Goal: Task Accomplishment & Management: Complete application form

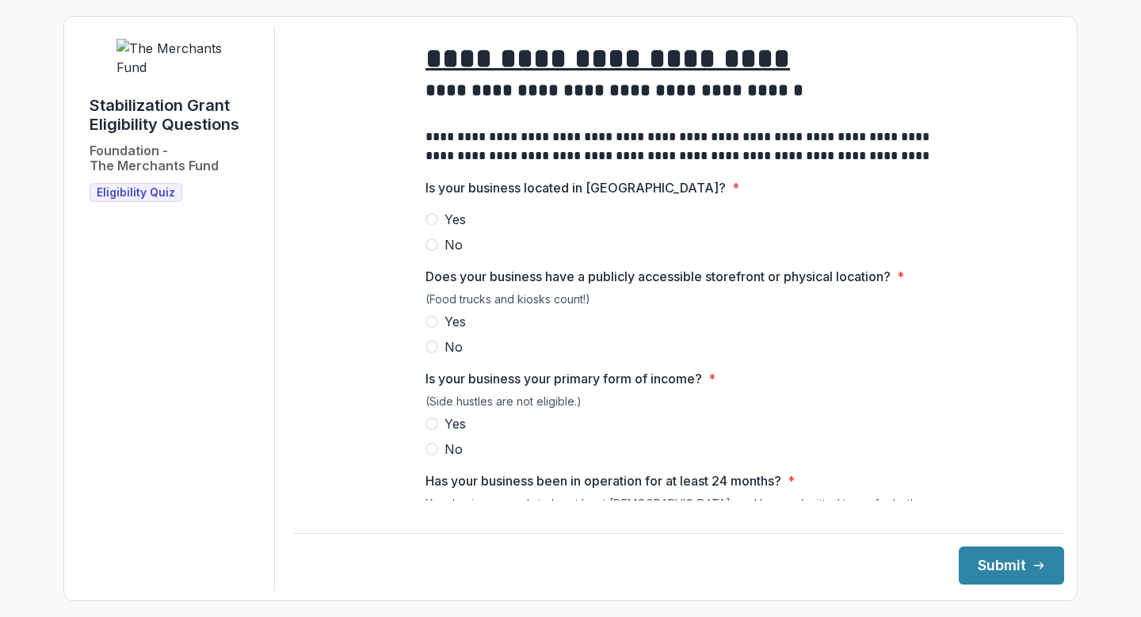
click at [432, 226] on span at bounding box center [431, 219] width 13 height 13
click at [433, 328] on span at bounding box center [431, 321] width 13 height 13
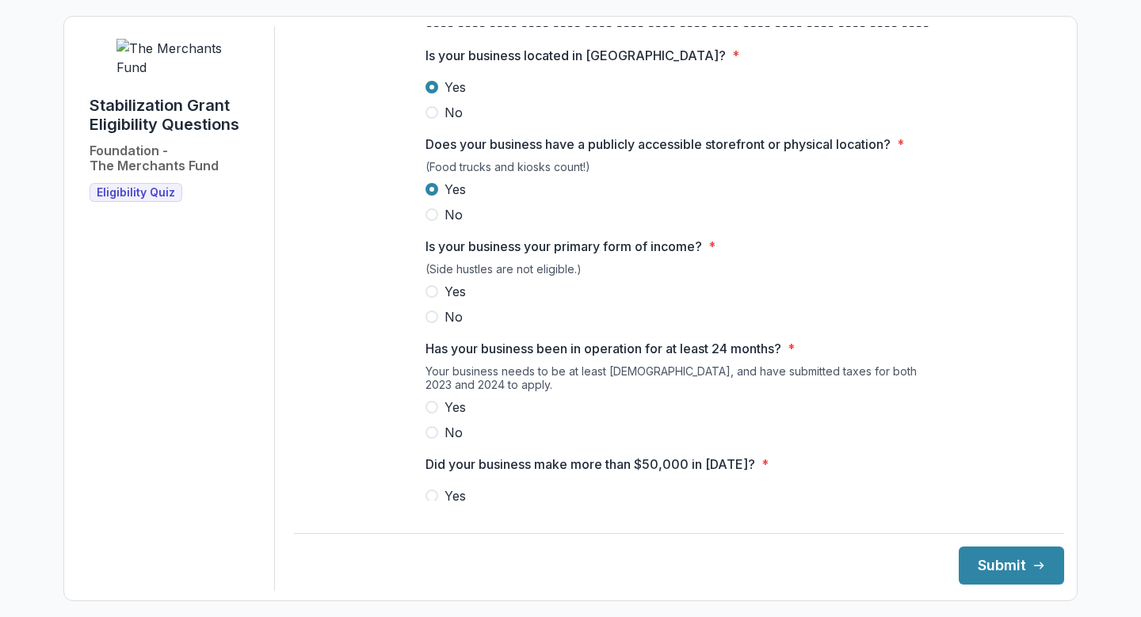
scroll to position [133, 0]
click at [429, 297] on span at bounding box center [431, 290] width 13 height 13
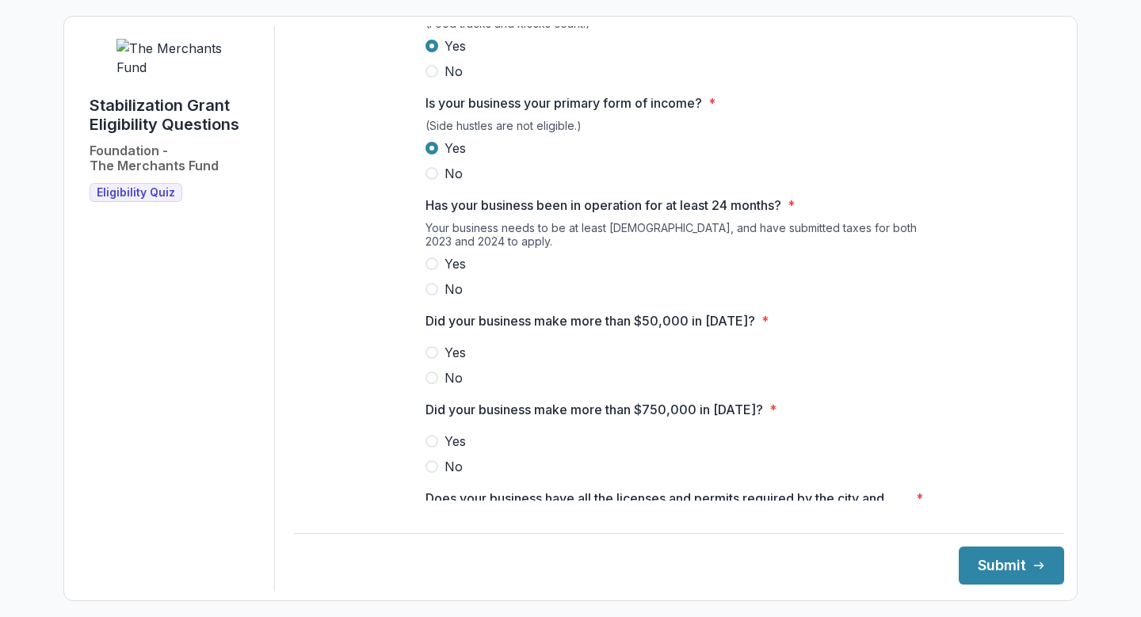
scroll to position [277, 0]
click at [431, 269] on span at bounding box center [431, 262] width 13 height 13
click at [432, 357] on span at bounding box center [431, 351] width 13 height 13
click at [434, 471] on span at bounding box center [431, 465] width 13 height 13
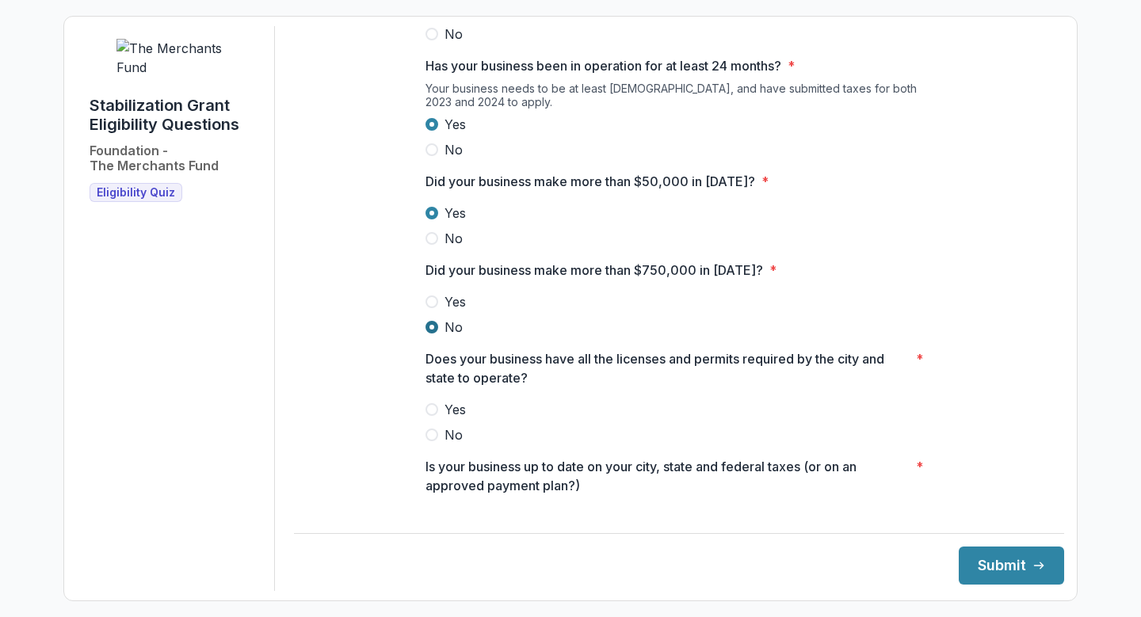
scroll to position [504, 0]
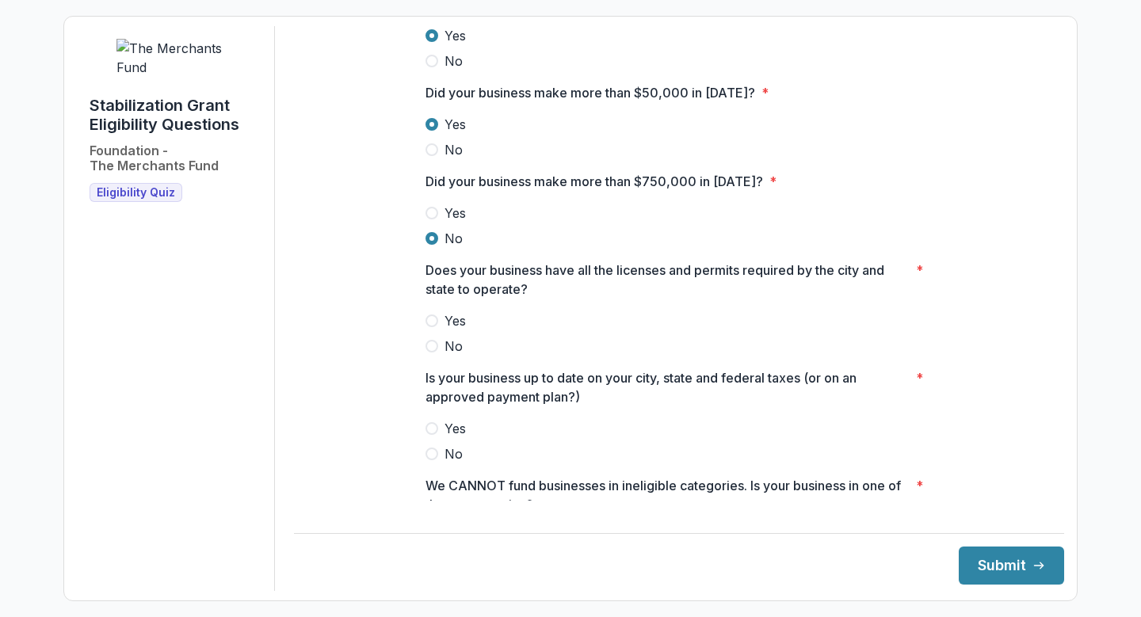
click at [427, 327] on span at bounding box center [431, 320] width 13 height 13
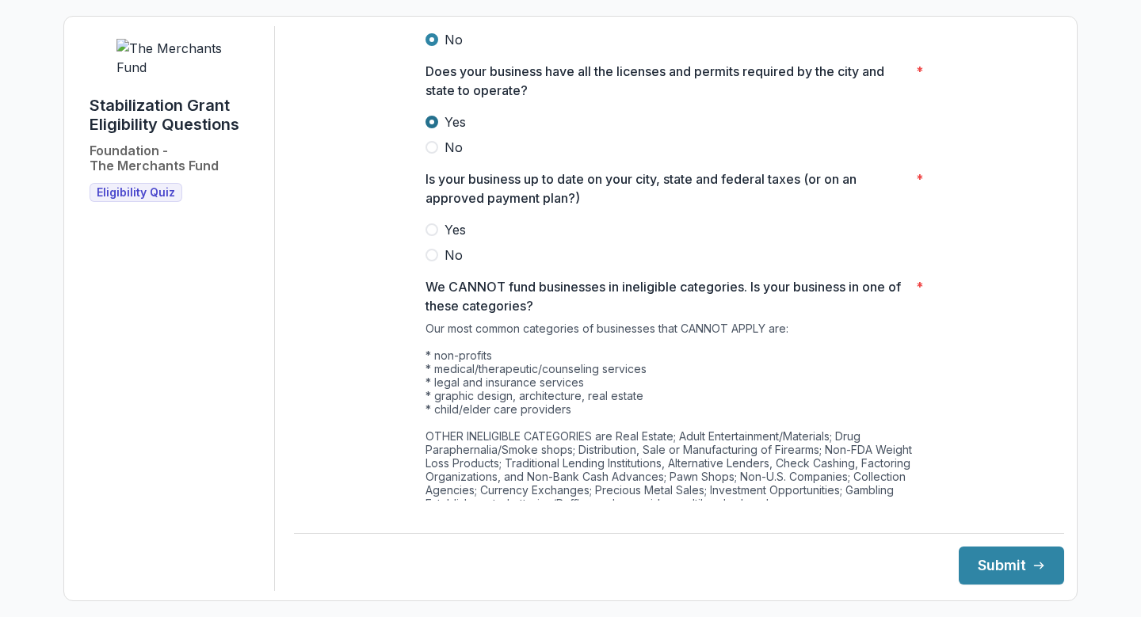
scroll to position [704, 0]
click at [430, 234] on span at bounding box center [431, 228] width 13 height 13
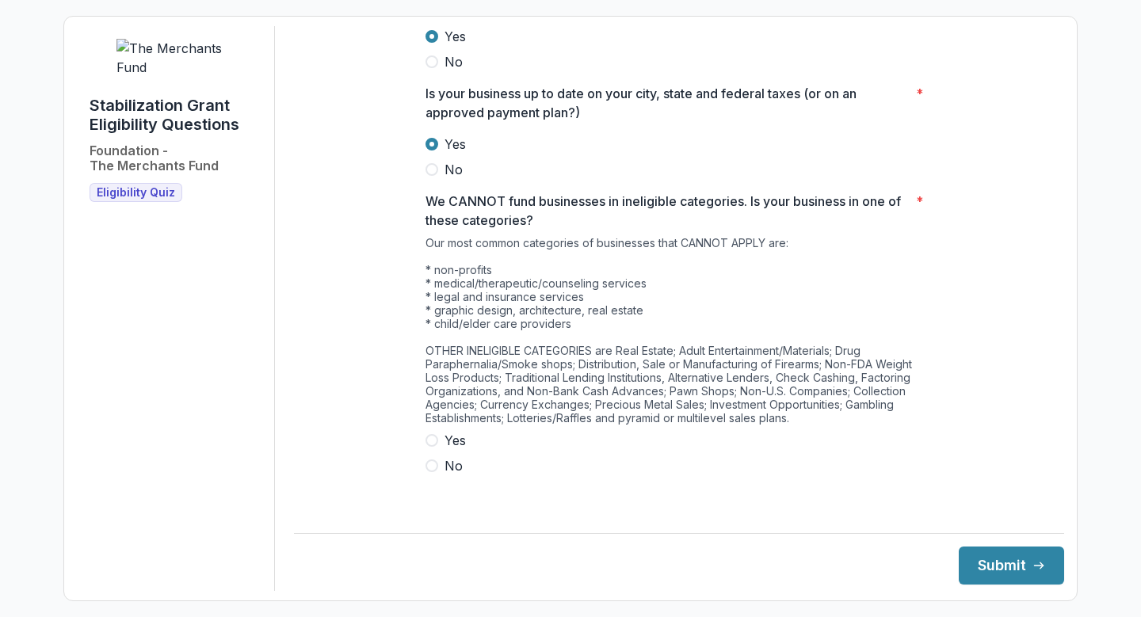
click at [467, 449] on label "Yes" at bounding box center [678, 440] width 507 height 19
click at [436, 475] on label "No" at bounding box center [678, 465] width 507 height 19
click at [1032, 567] on icon "submit" at bounding box center [1038, 565] width 13 height 13
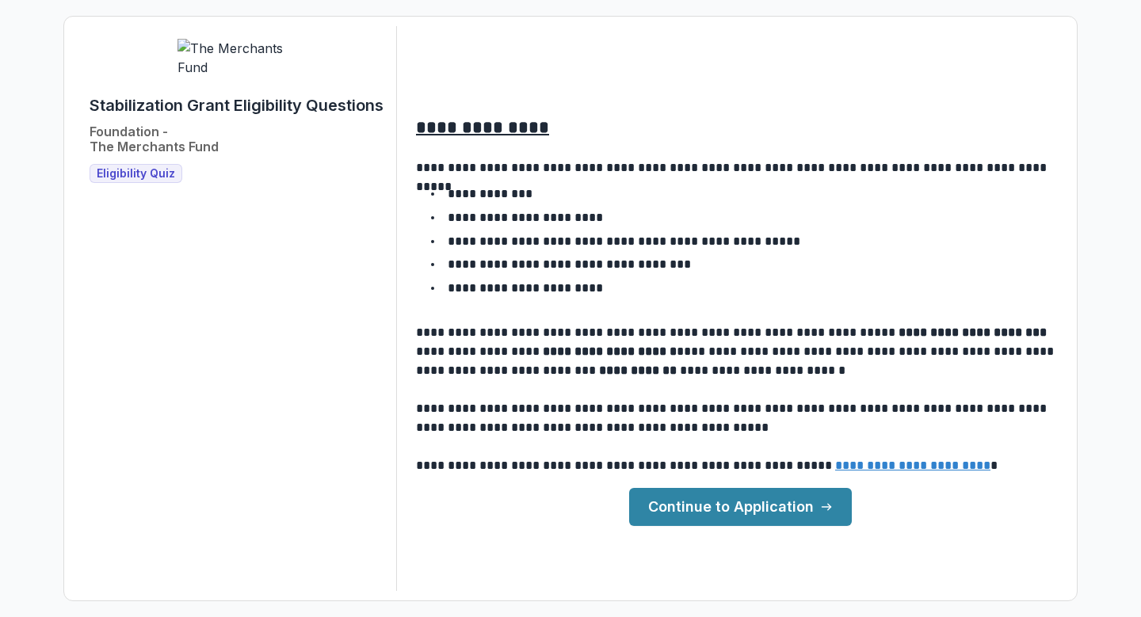
click at [764, 497] on link "Continue to Application" at bounding box center [740, 507] width 223 height 38
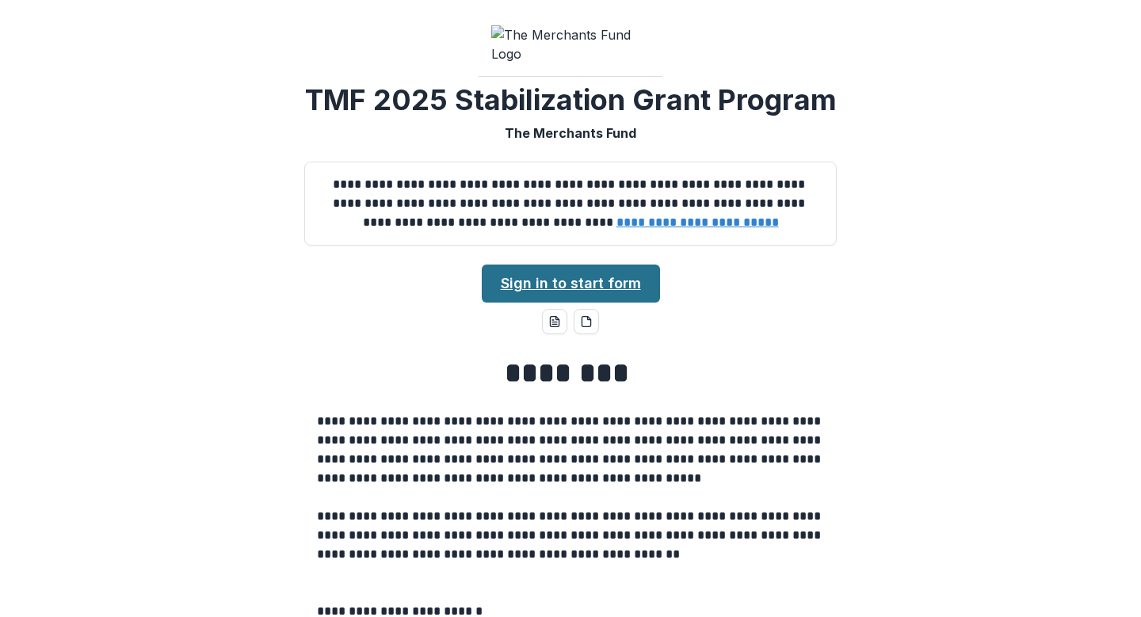
click at [572, 303] on link "Sign in to start form" at bounding box center [571, 284] width 178 height 38
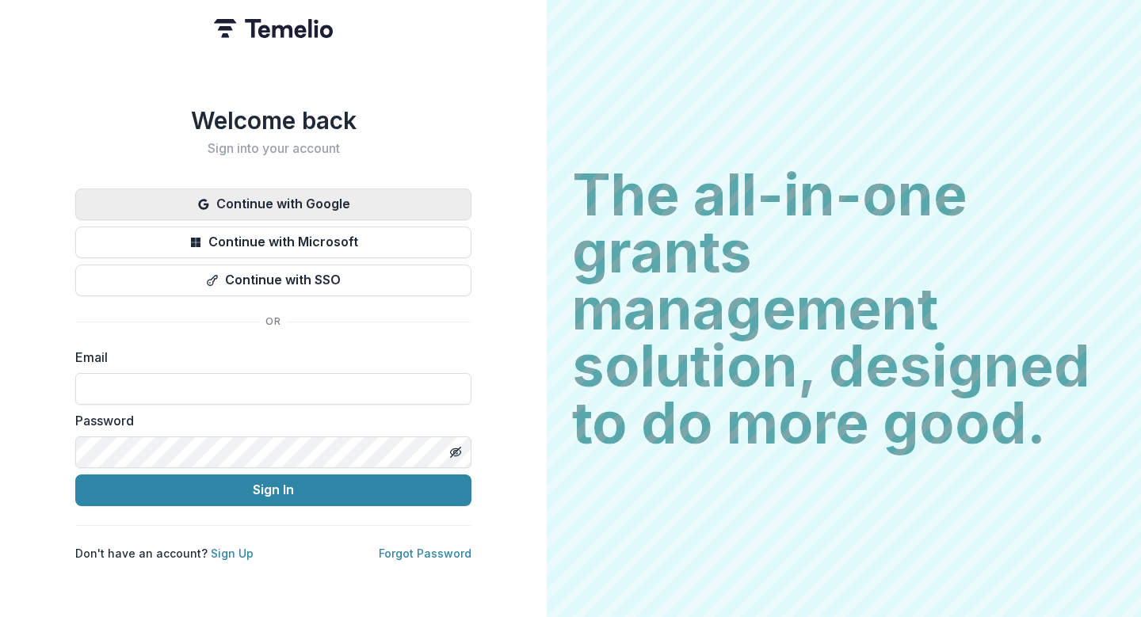
click at [336, 189] on button "Continue with Google" at bounding box center [273, 205] width 396 height 32
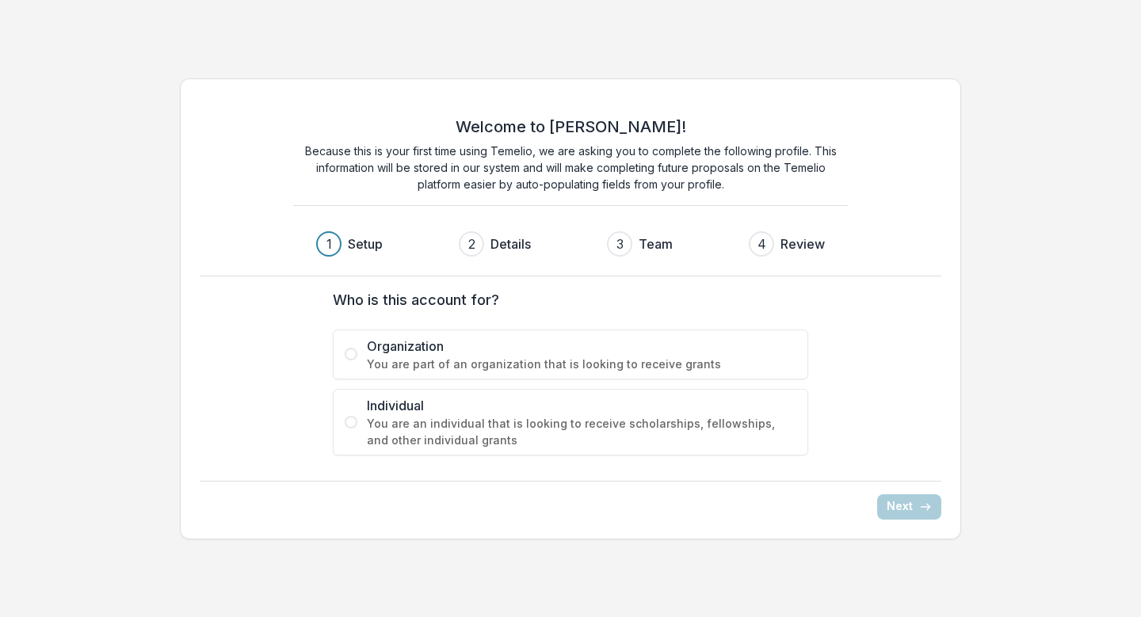
click at [720, 346] on span "Organization" at bounding box center [581, 346] width 429 height 19
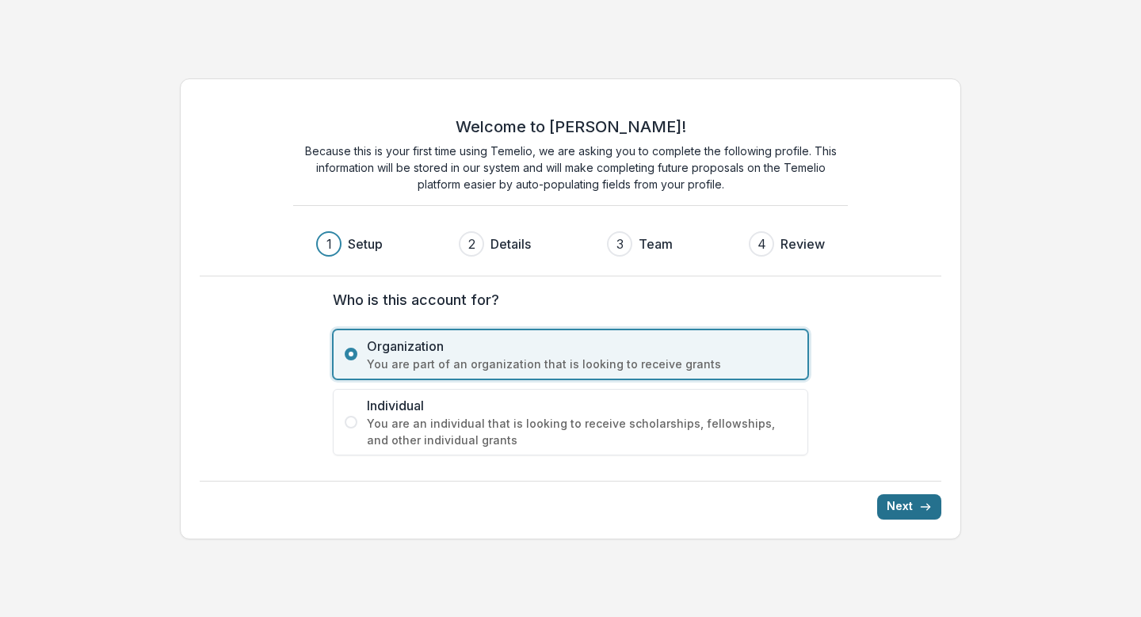
click at [908, 511] on button "Next" at bounding box center [909, 506] width 64 height 25
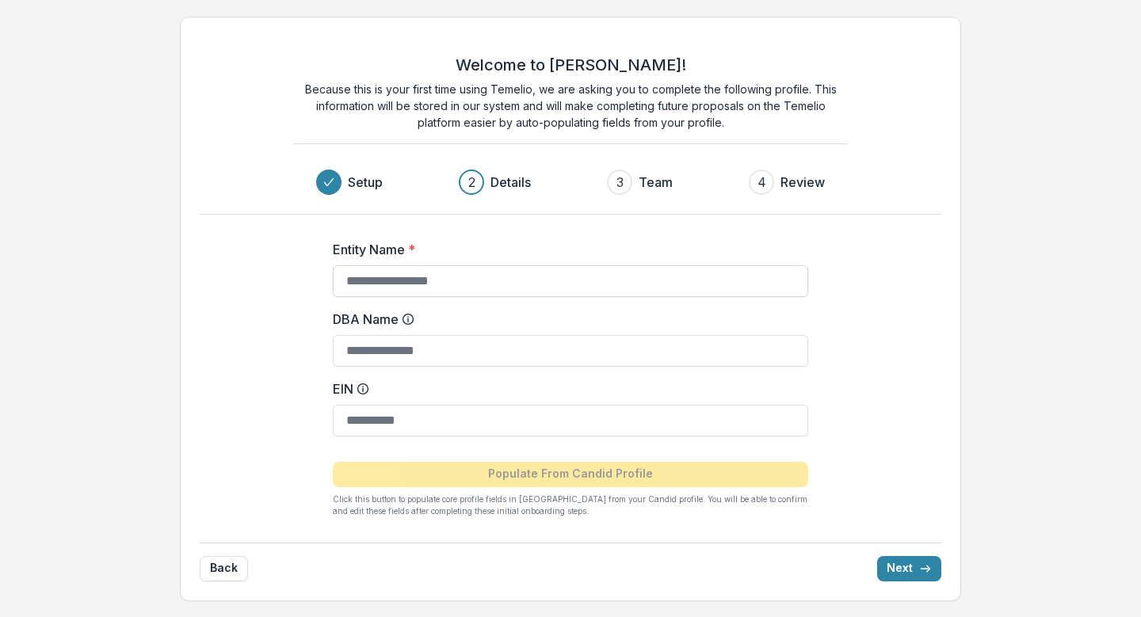
click at [642, 280] on input "Entity Name *" at bounding box center [570, 281] width 475 height 32
type input "**********"
paste input "**********"
type input "**********"
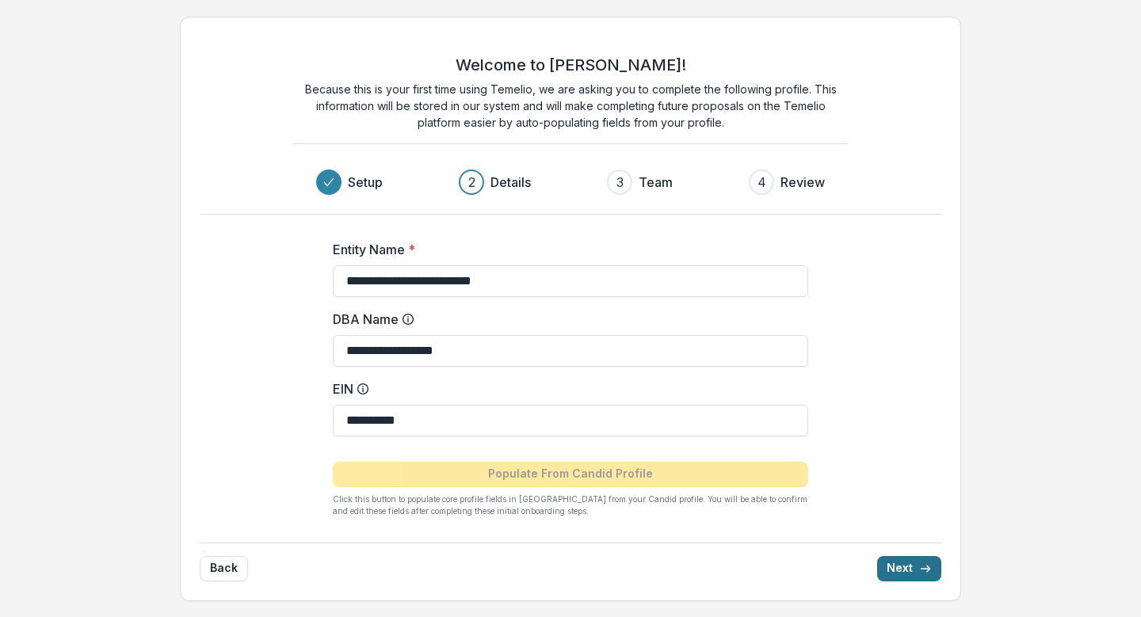
click at [905, 567] on button "Next" at bounding box center [909, 568] width 64 height 25
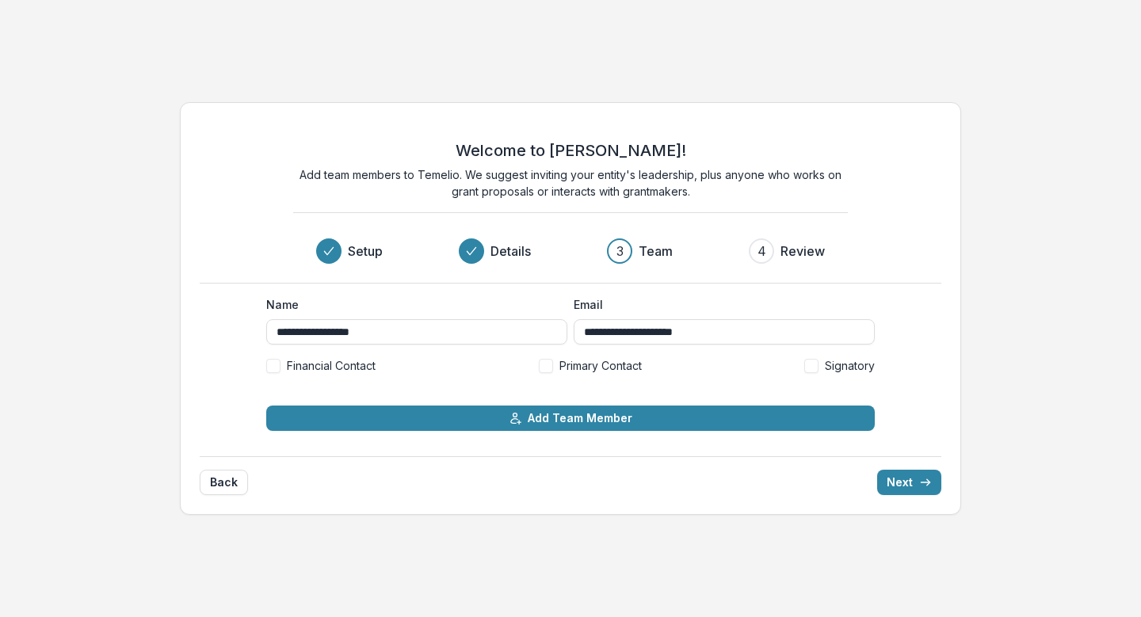
click at [279, 364] on span at bounding box center [273, 366] width 14 height 14
click at [550, 366] on span at bounding box center [546, 366] width 14 height 14
click at [811, 365] on span at bounding box center [811, 366] width 14 height 14
click at [906, 486] on button "Next" at bounding box center [909, 482] width 64 height 25
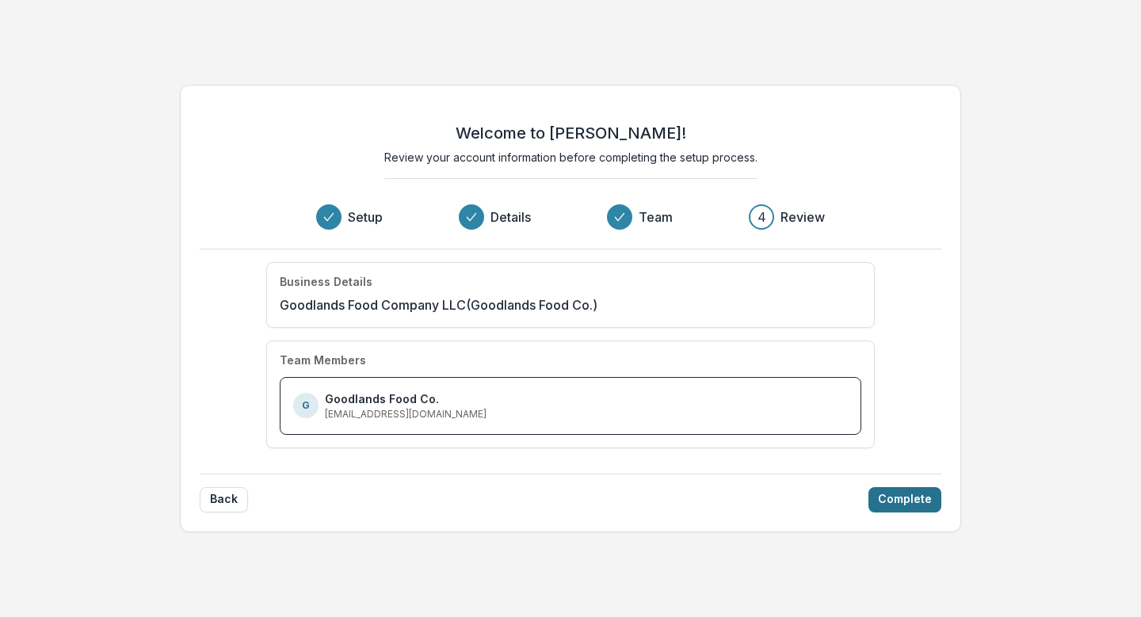
click at [901, 497] on button "Complete" at bounding box center [904, 499] width 73 height 25
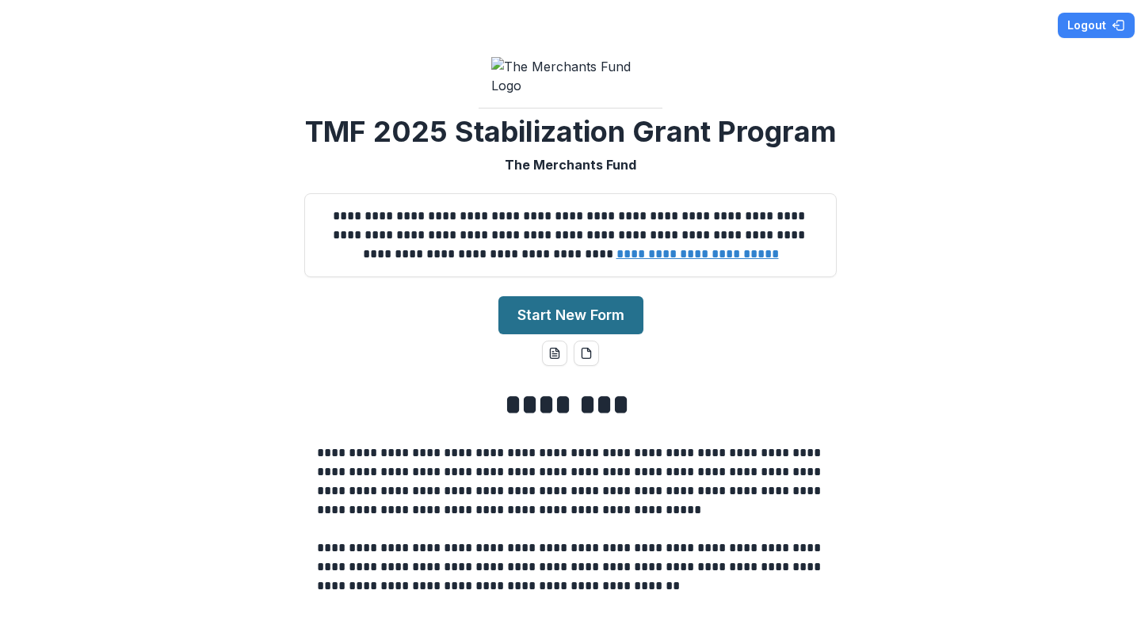
click at [587, 334] on button "Start New Form" at bounding box center [570, 315] width 145 height 38
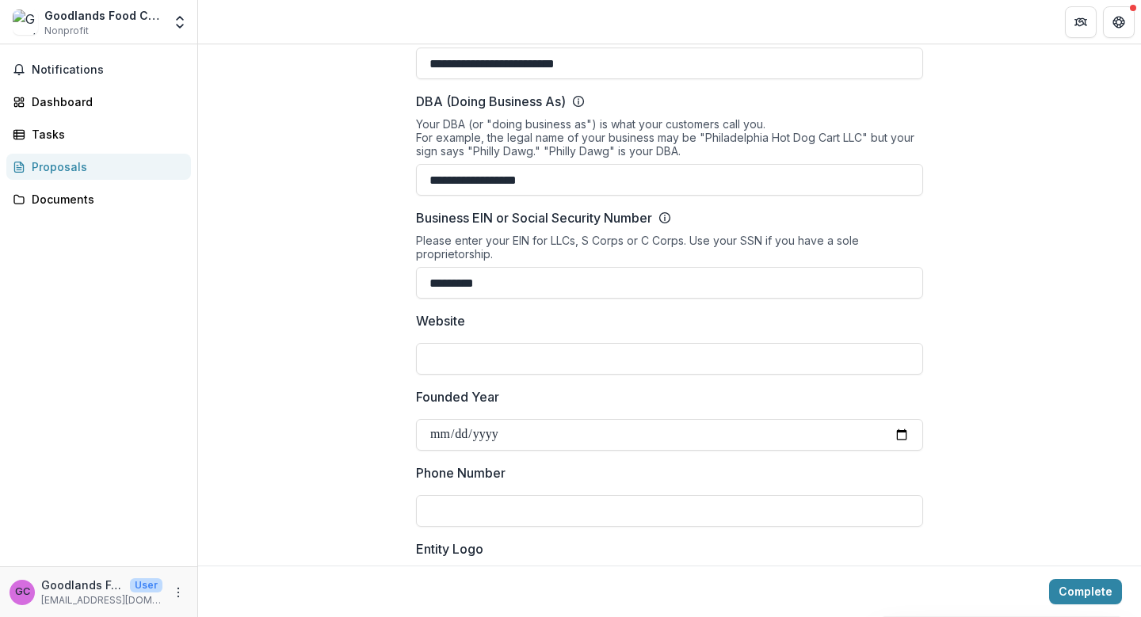
scroll to position [188, 0]
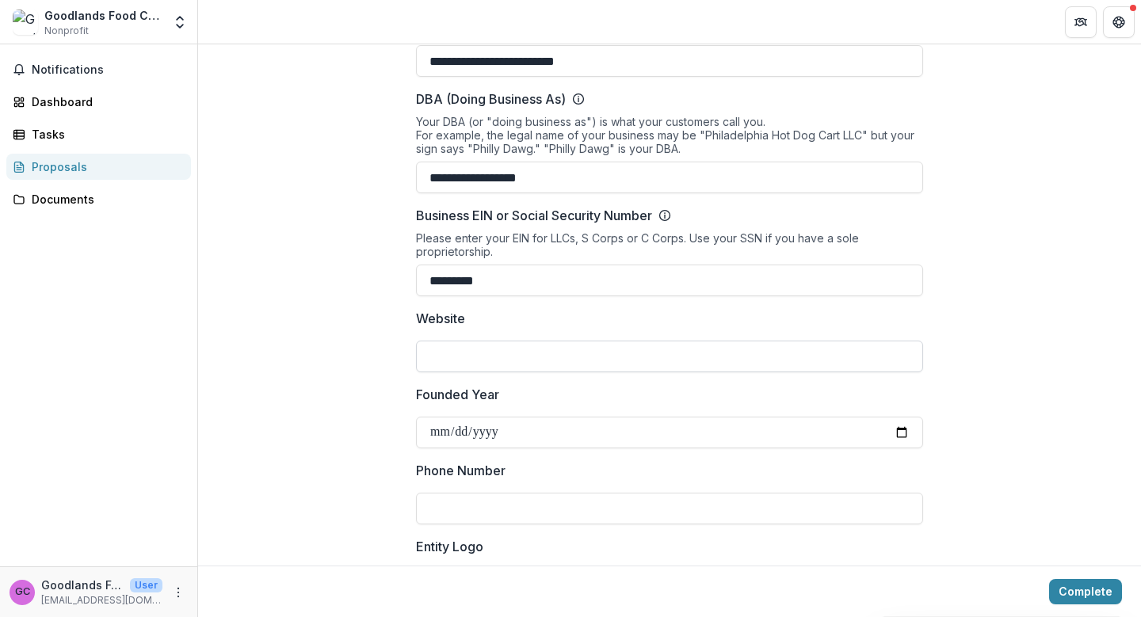
click at [742, 341] on input "Website" at bounding box center [669, 357] width 507 height 32
type input "**********"
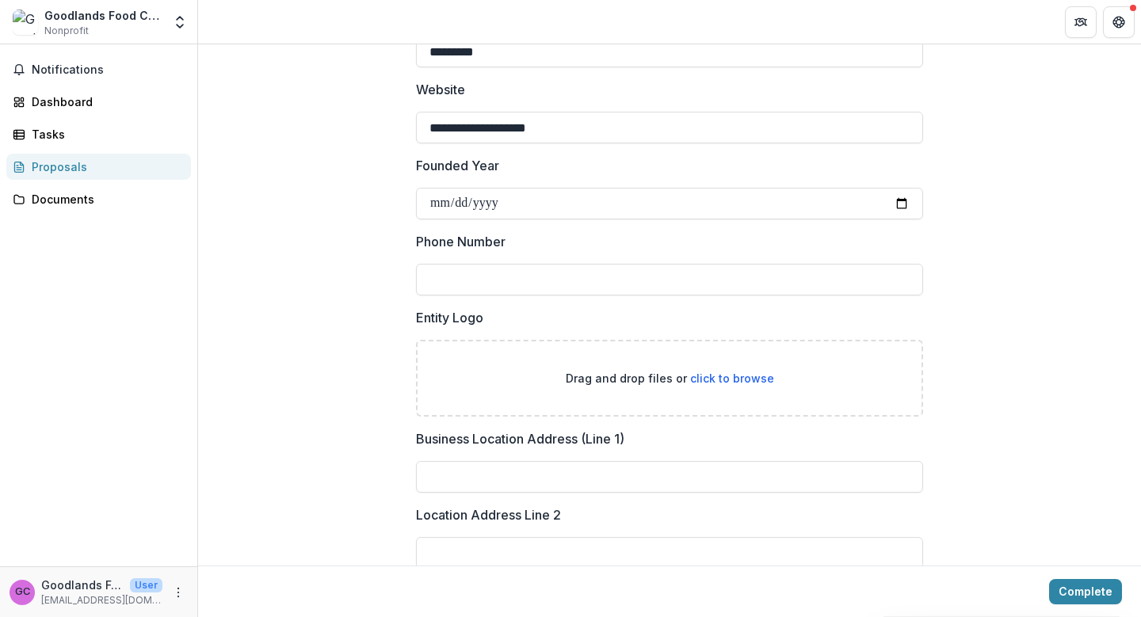
scroll to position [419, 0]
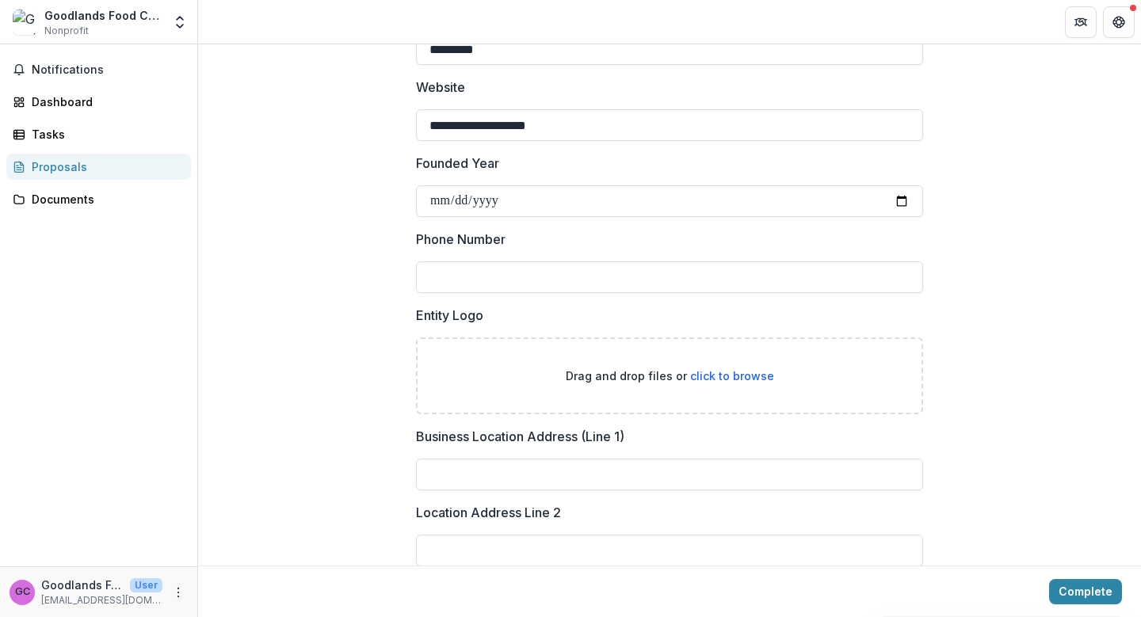
click at [491, 261] on input "Phone Number" at bounding box center [669, 277] width 507 height 32
type input "**********"
click at [722, 369] on span "click to browse" at bounding box center [732, 375] width 84 height 13
type input "**********"
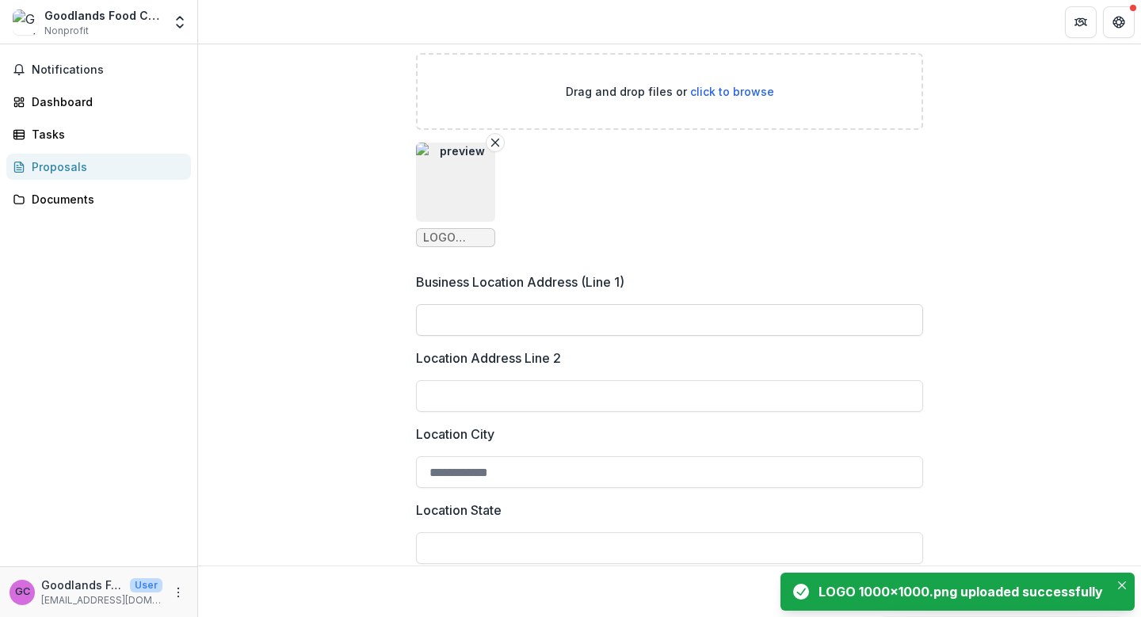
scroll to position [704, 0]
click at [611, 309] on input "Business Location Address (Line 1)" at bounding box center [669, 319] width 507 height 32
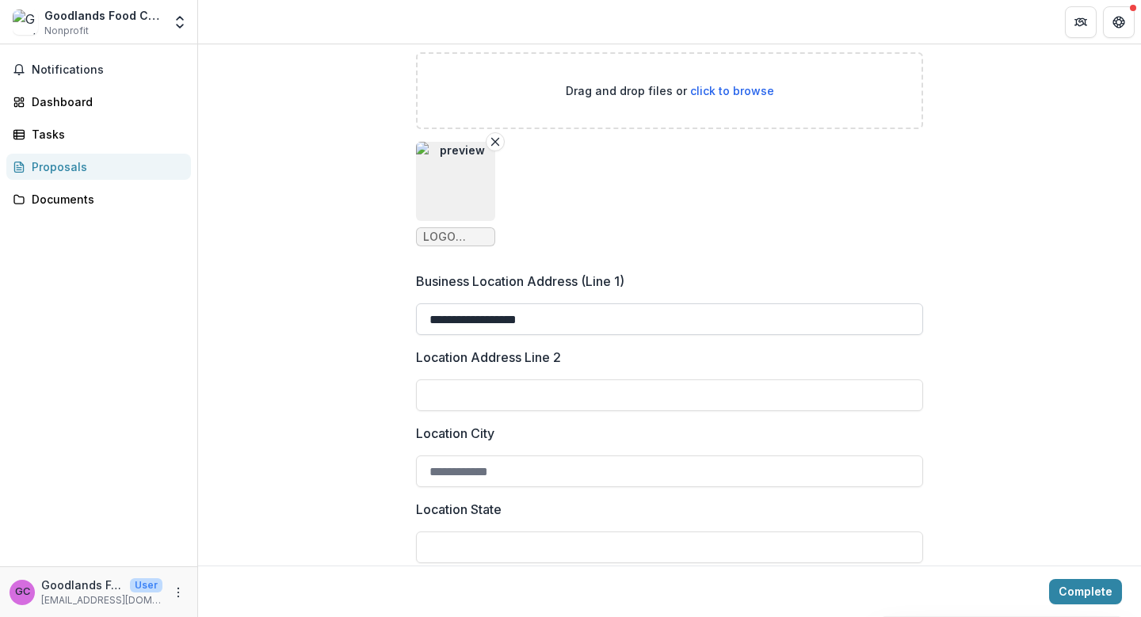
type input "**********"
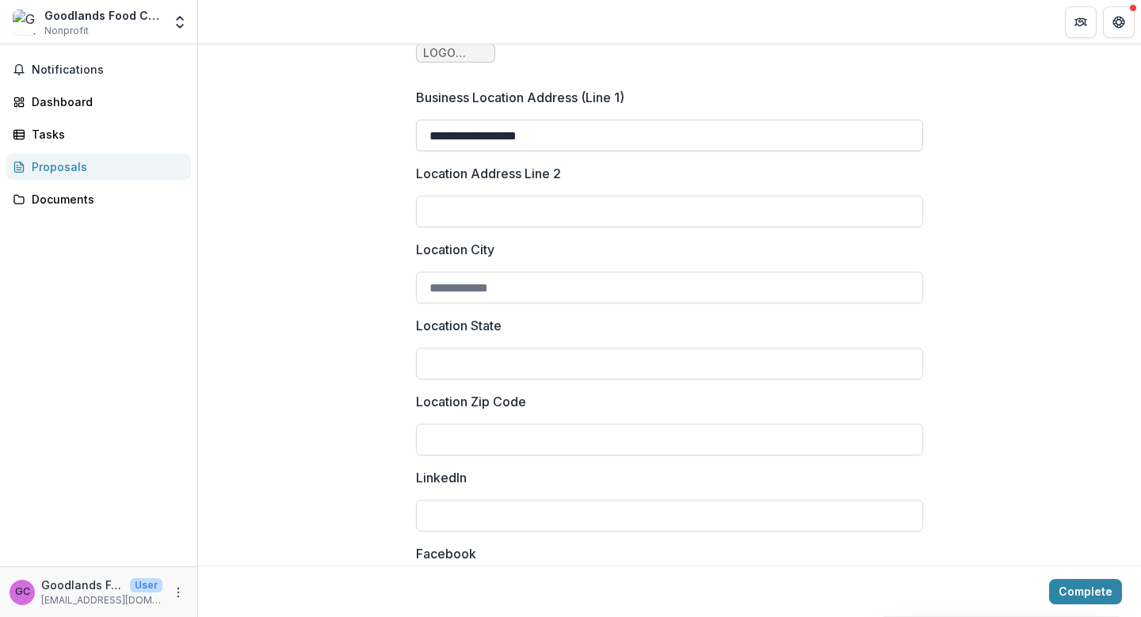
scroll to position [894, 0]
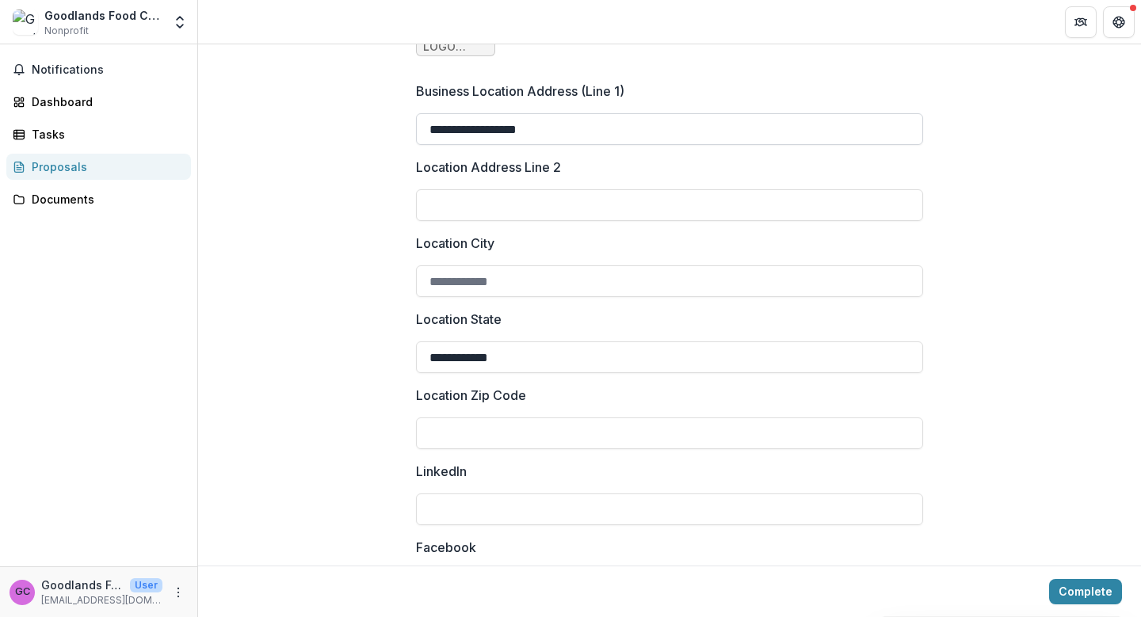
type input "**********"
type input "*****"
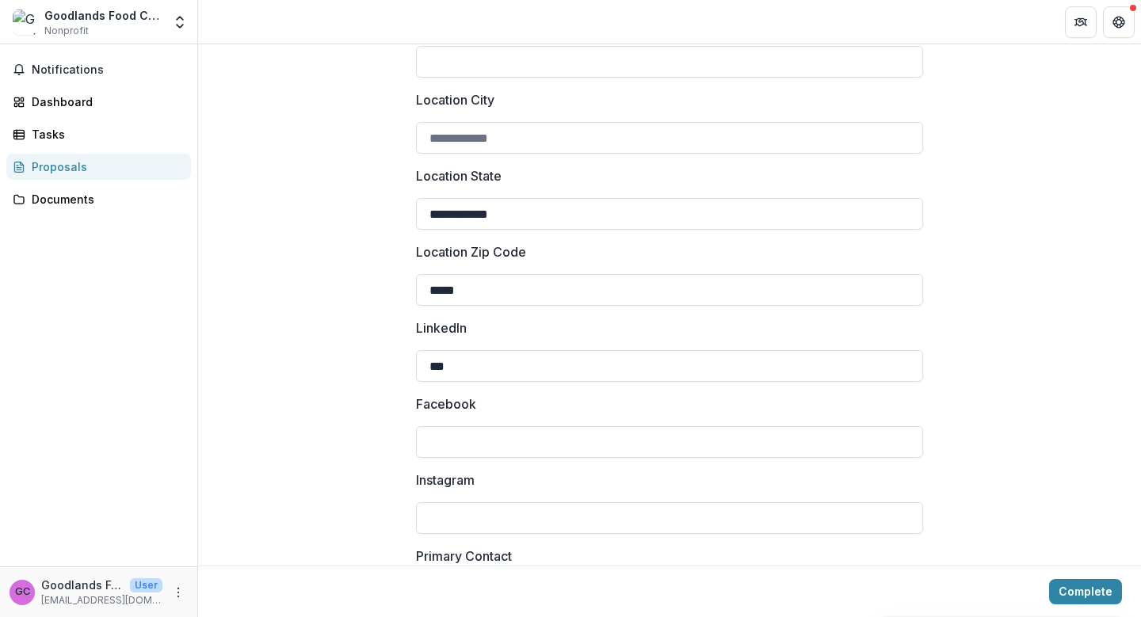
scroll to position [1091, 0]
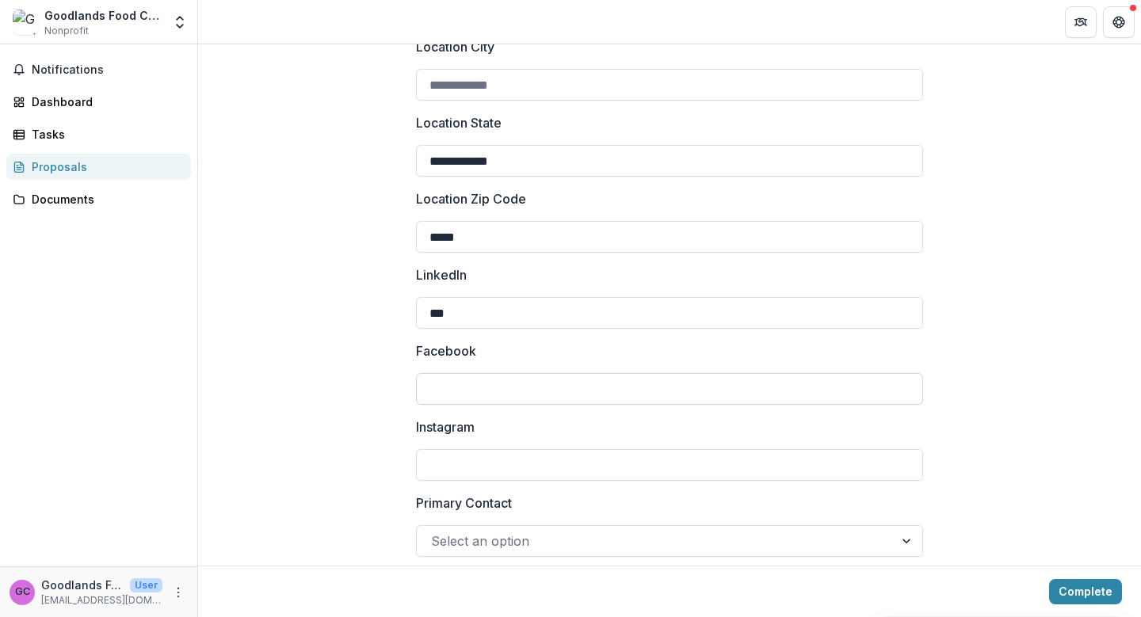
type input "***"
click at [508, 377] on input "Facebook" at bounding box center [669, 389] width 507 height 32
type input "***"
type input "**********"
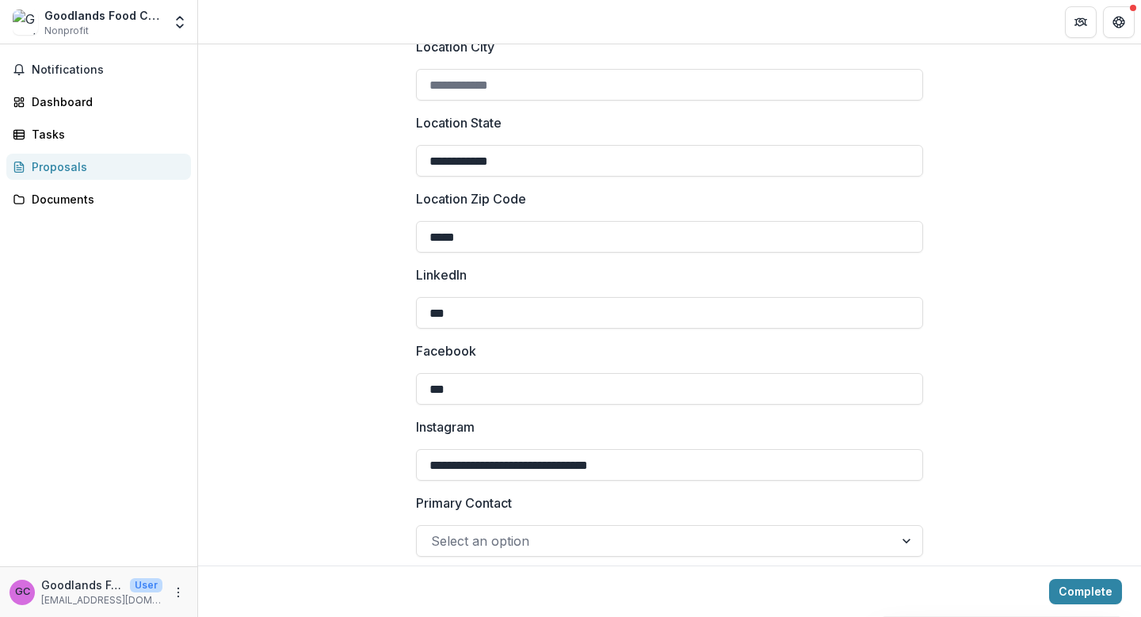
click at [431, 532] on input "Primary Contact" at bounding box center [433, 541] width 4 height 19
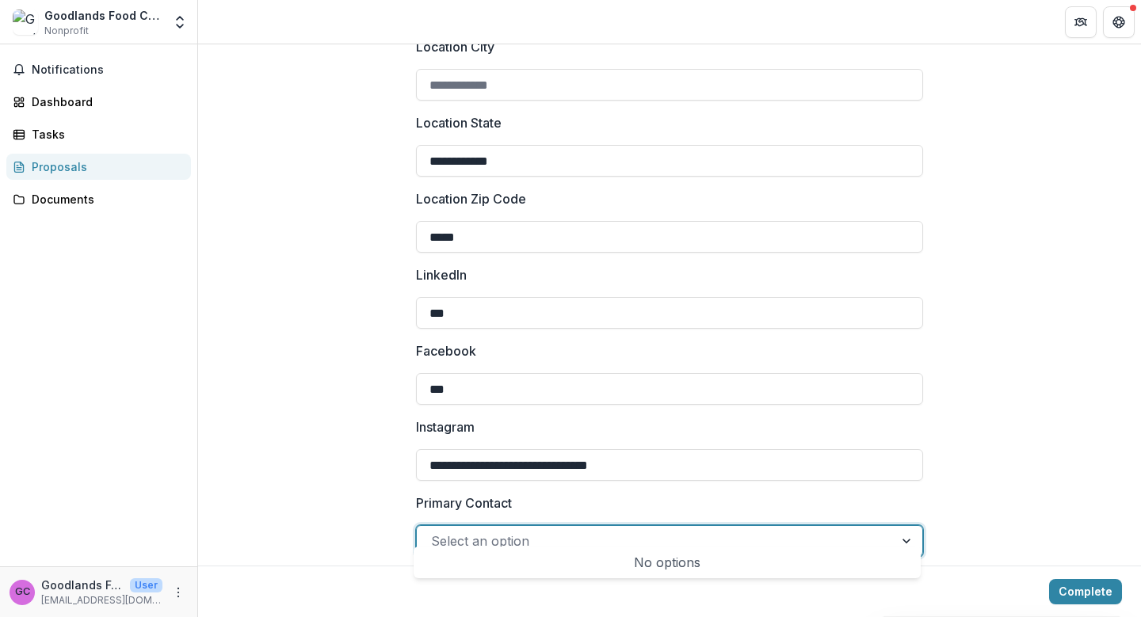
click at [751, 530] on div at bounding box center [655, 541] width 448 height 22
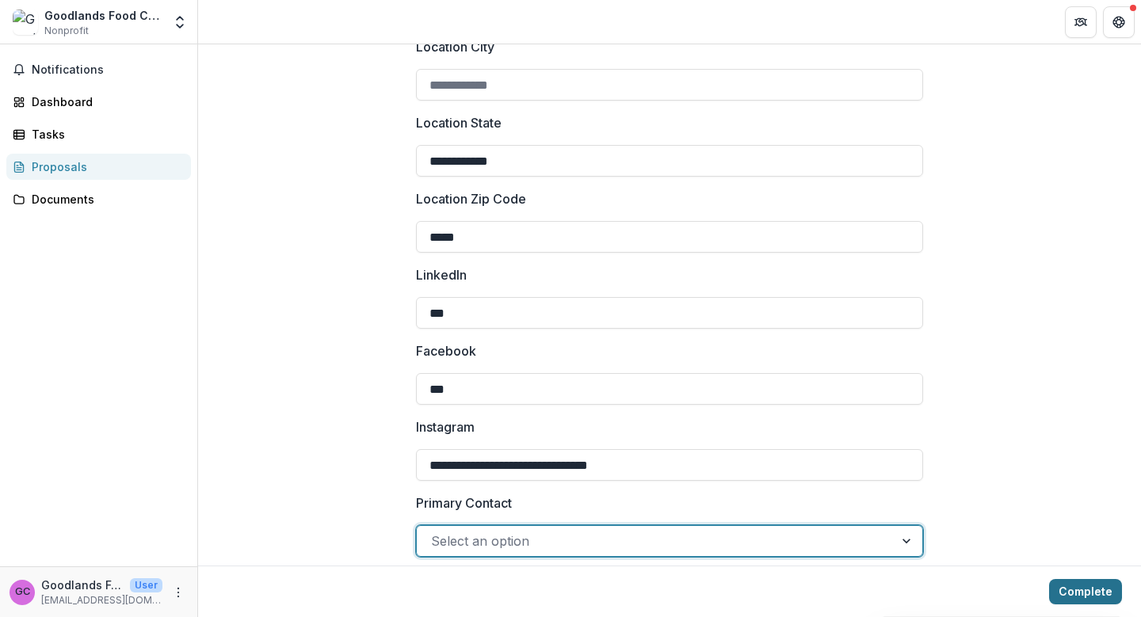
click at [1072, 582] on button "Complete" at bounding box center [1085, 591] width 73 height 25
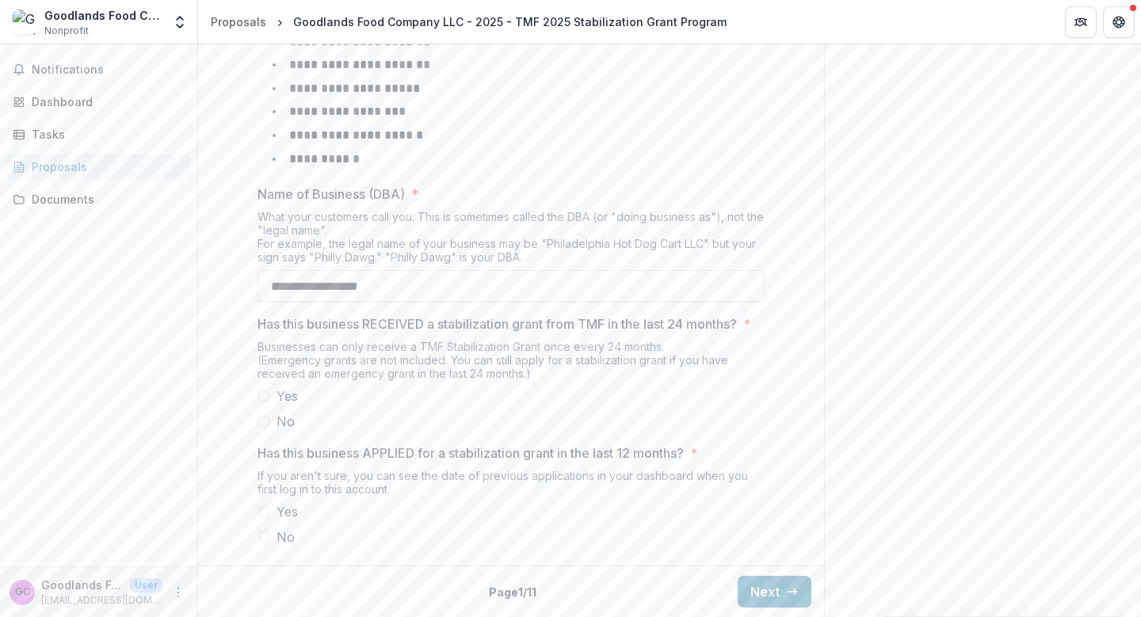
scroll to position [764, 0]
click at [259, 419] on span at bounding box center [263, 421] width 13 height 13
click at [260, 537] on span at bounding box center [263, 537] width 13 height 13
click at [792, 589] on icon "button" at bounding box center [792, 591] width 13 height 13
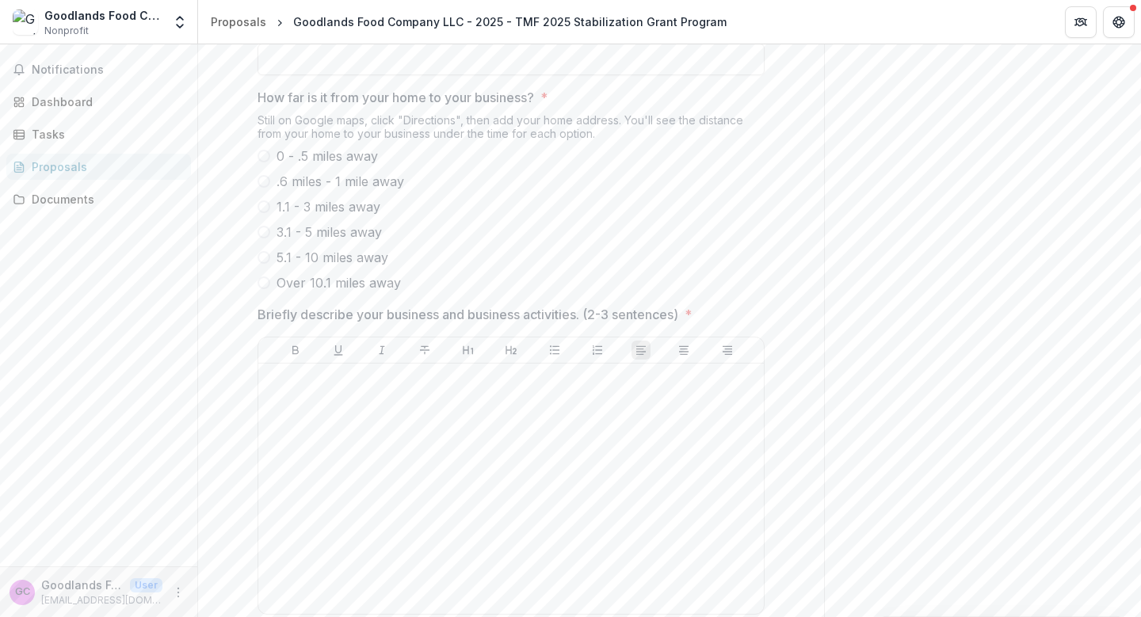
scroll to position [631, 0]
click at [360, 164] on span "0 - .5 miles away" at bounding box center [326, 154] width 101 height 19
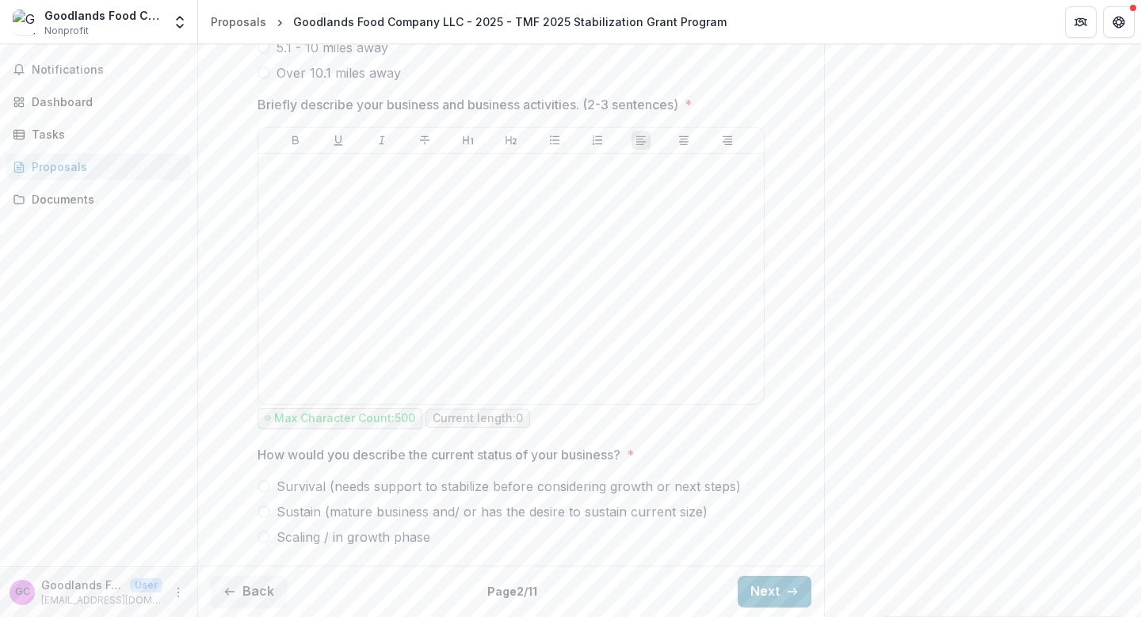
scroll to position [884, 0]
click at [425, 250] on div at bounding box center [511, 279] width 493 height 238
